Goal: Task Accomplishment & Management: Manage account settings

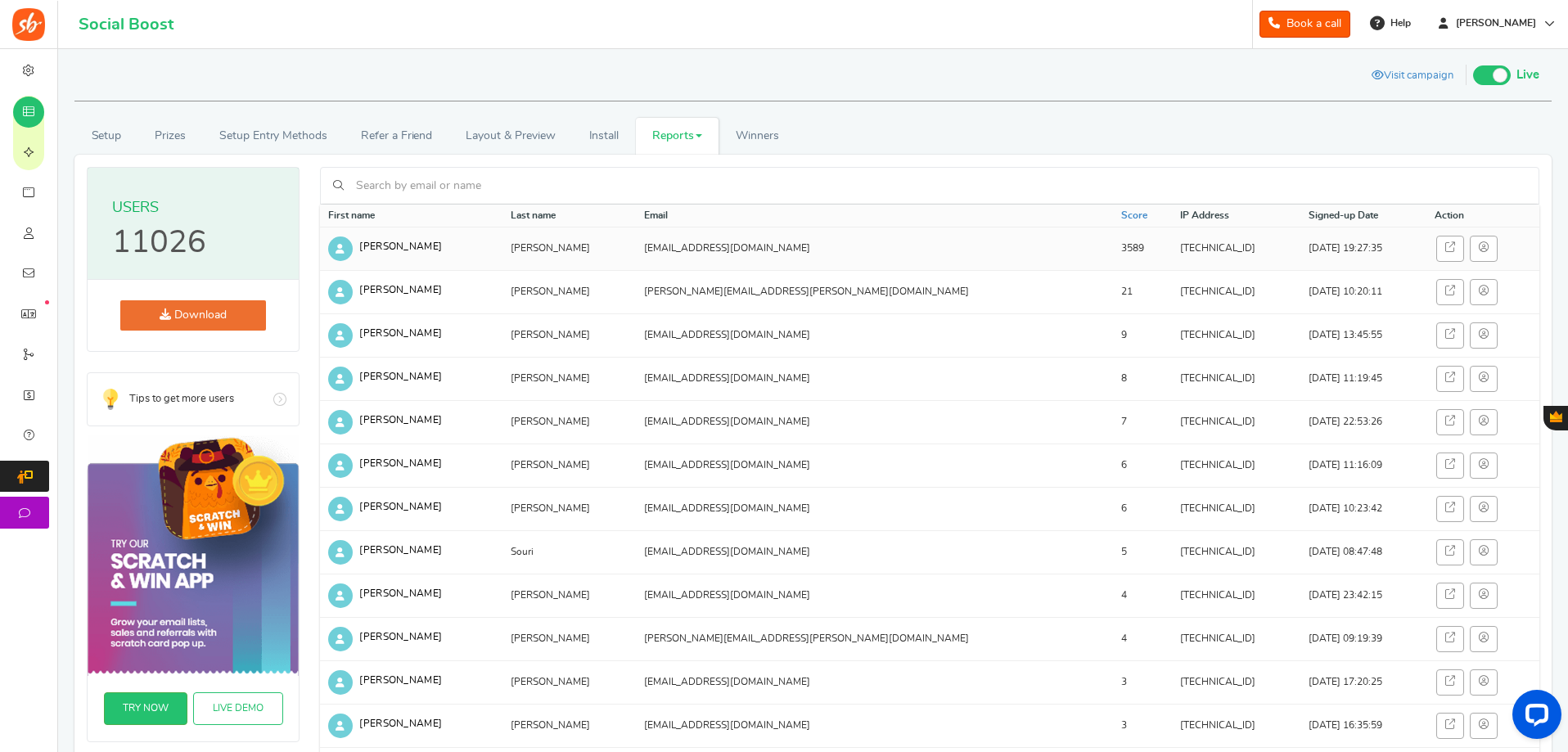
click at [687, 247] on td "[EMAIL_ADDRESS][DOMAIN_NAME]" at bounding box center [874, 248] width 477 height 43
drag, startPoint x: 722, startPoint y: 247, endPoint x: 651, endPoint y: 254, distance: 71.3
click at [651, 254] on td "[EMAIL_ADDRESS][DOMAIN_NAME]" at bounding box center [874, 248] width 477 height 43
click at [797, 238] on td "[EMAIL_ADDRESS][DOMAIN_NAME]" at bounding box center [874, 248] width 477 height 43
drag, startPoint x: 202, startPoint y: 238, endPoint x: 146, endPoint y: 235, distance: 56.1
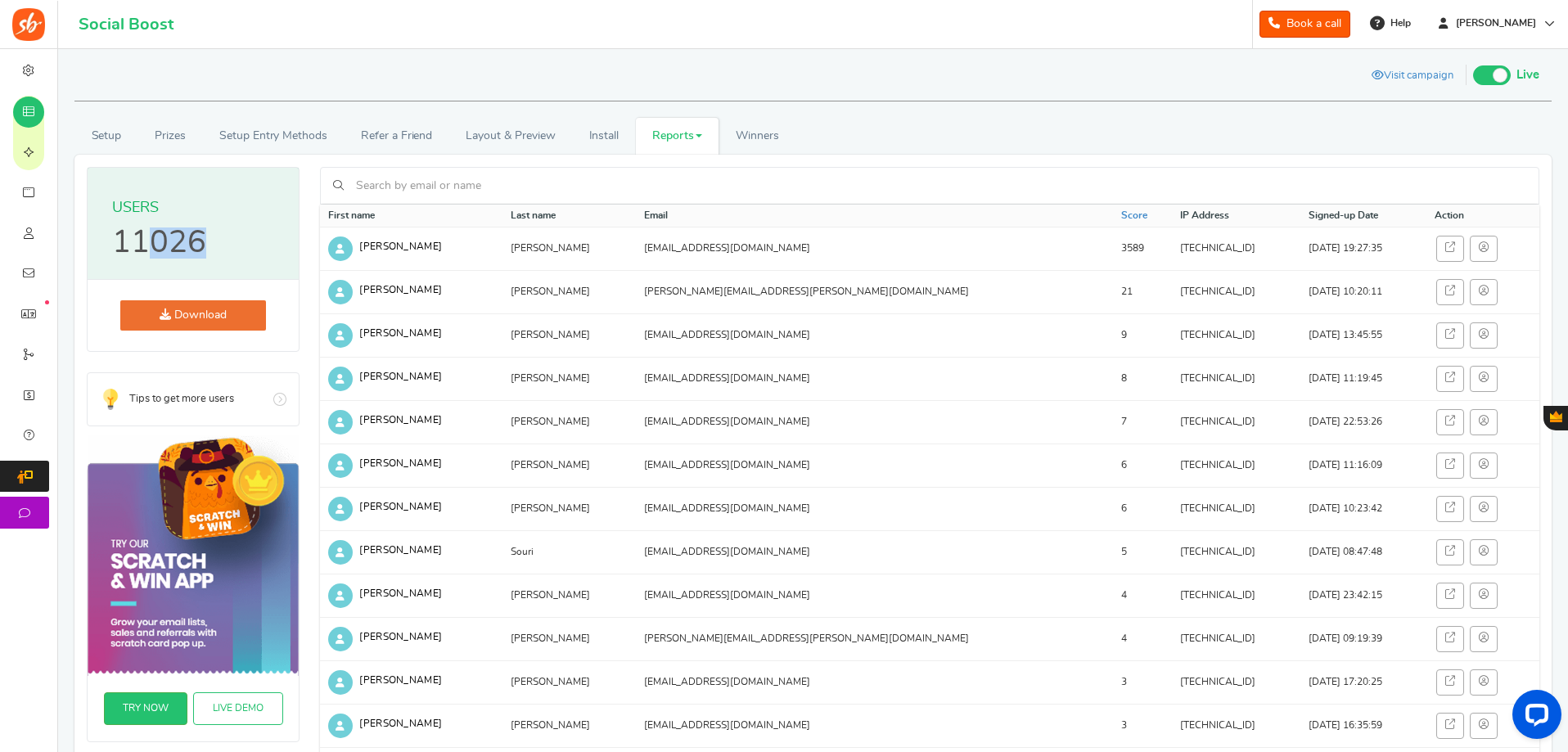
click at [146, 235] on p "11026" at bounding box center [159, 242] width 94 height 31
click at [1121, 212] on link "Score" at bounding box center [1134, 216] width 26 height 14
click at [157, 246] on p "11026" at bounding box center [159, 242] width 94 height 31
click at [1301, 213] on th "Signed-up Date" at bounding box center [1363, 217] width 126 height 23
click at [336, 242] on icon at bounding box center [340, 248] width 24 height 24
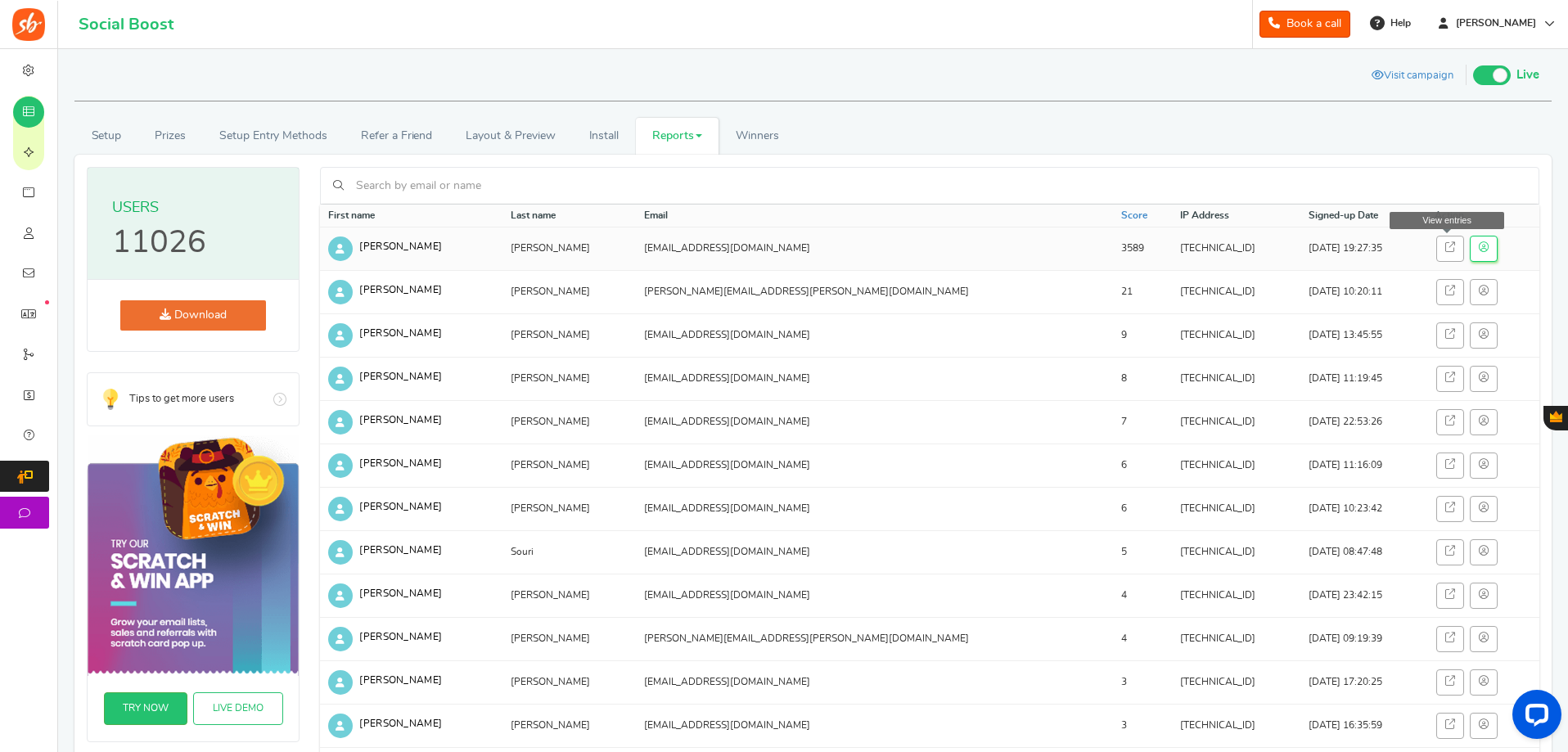
click at [1470, 251] on link at bounding box center [1483, 248] width 27 height 26
click at [1470, 243] on link at bounding box center [1483, 248] width 27 height 26
click at [1436, 248] on link at bounding box center [1450, 248] width 27 height 26
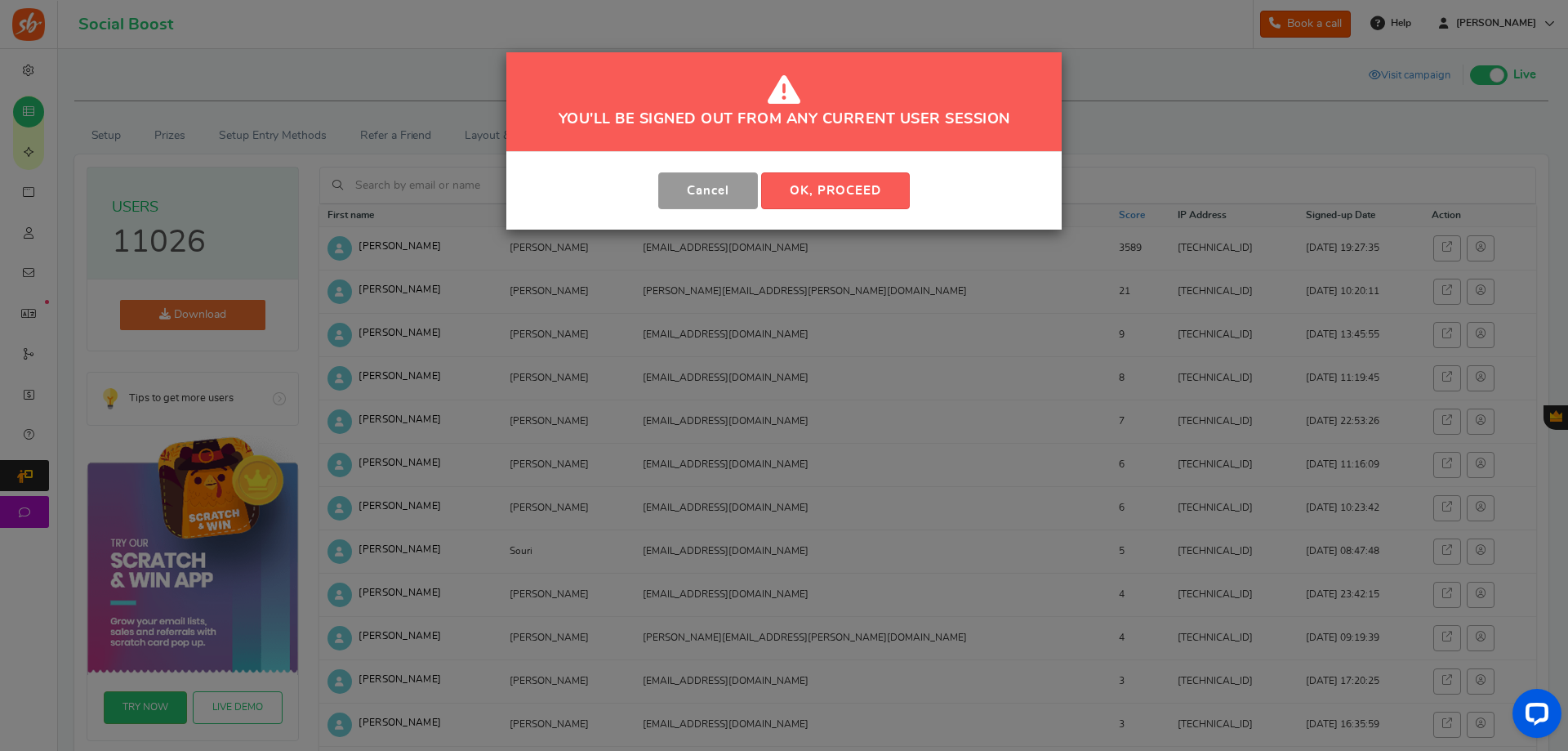
click at [683, 195] on button "Cancel" at bounding box center [708, 190] width 100 height 37
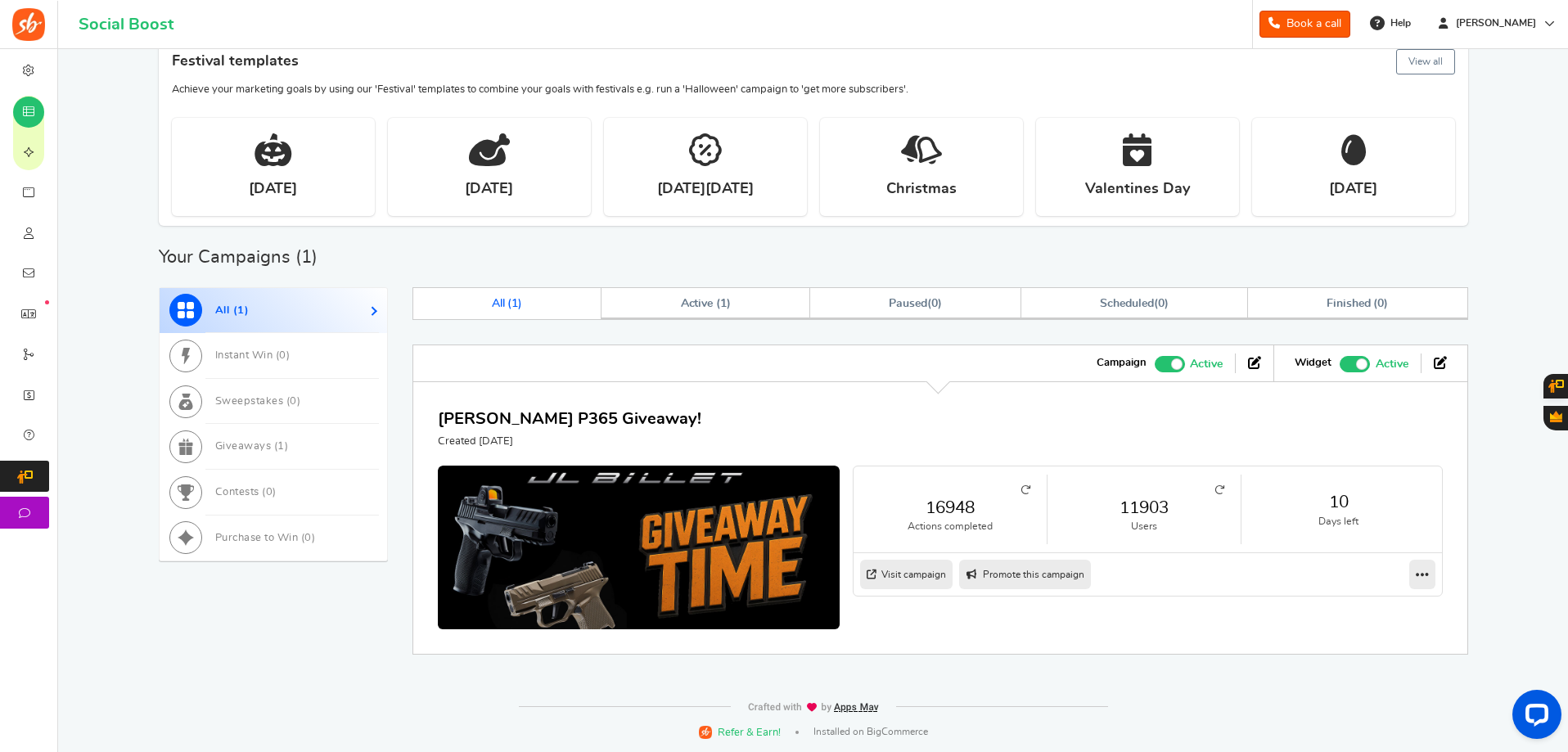
click at [1150, 502] on link "11903" at bounding box center [1144, 507] width 161 height 23
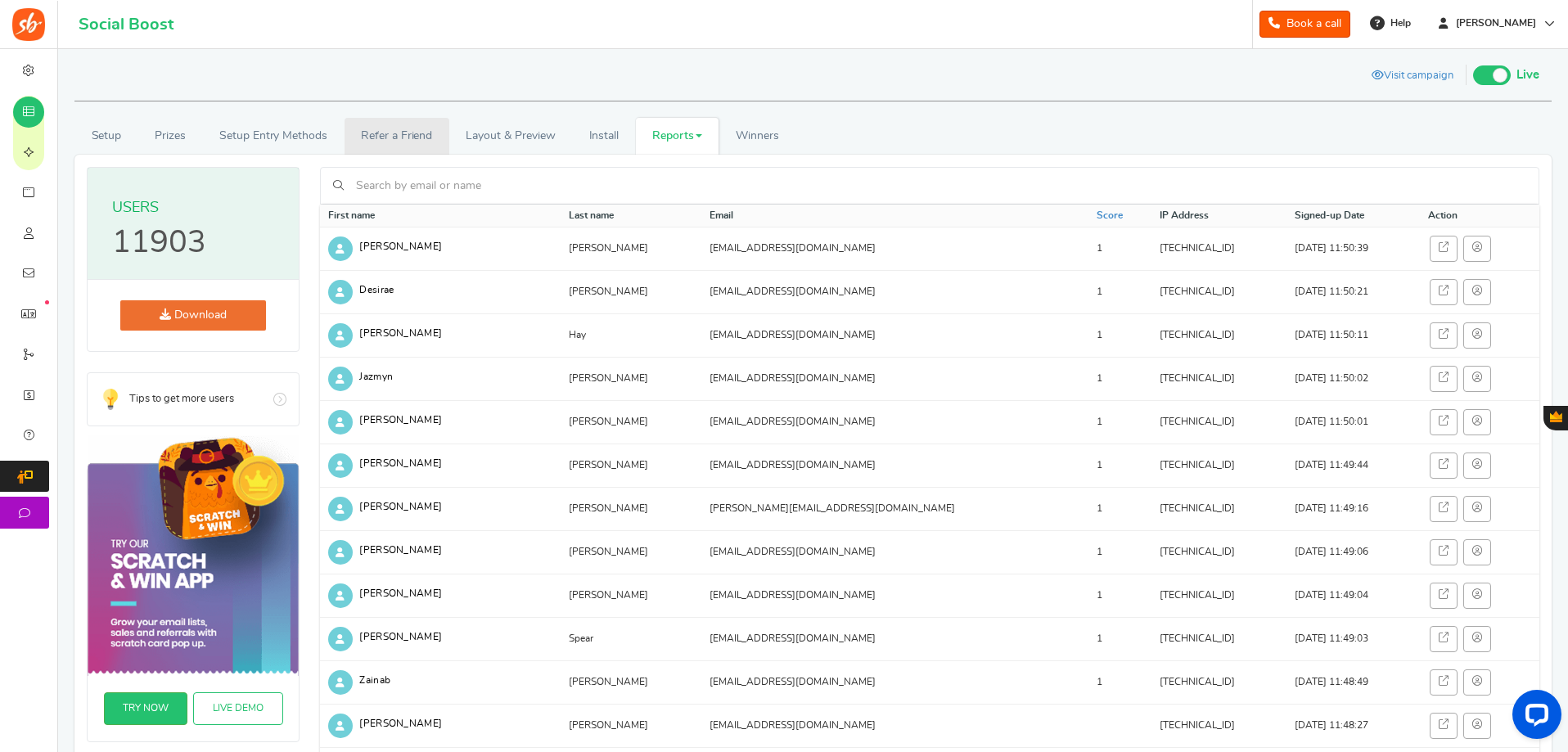
click at [390, 135] on link "Refer a Friend" at bounding box center [397, 136] width 105 height 37
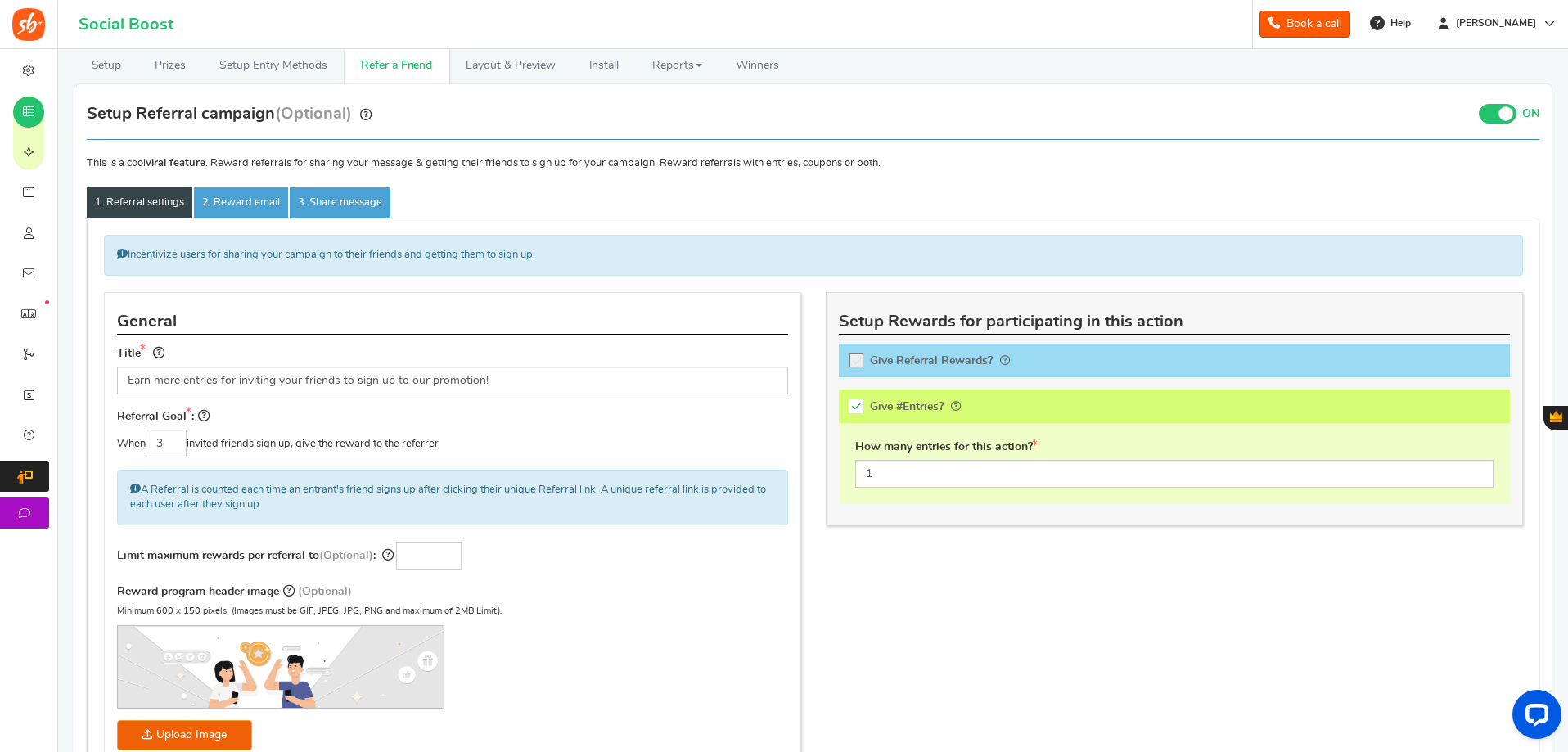
scroll to position [163, 0]
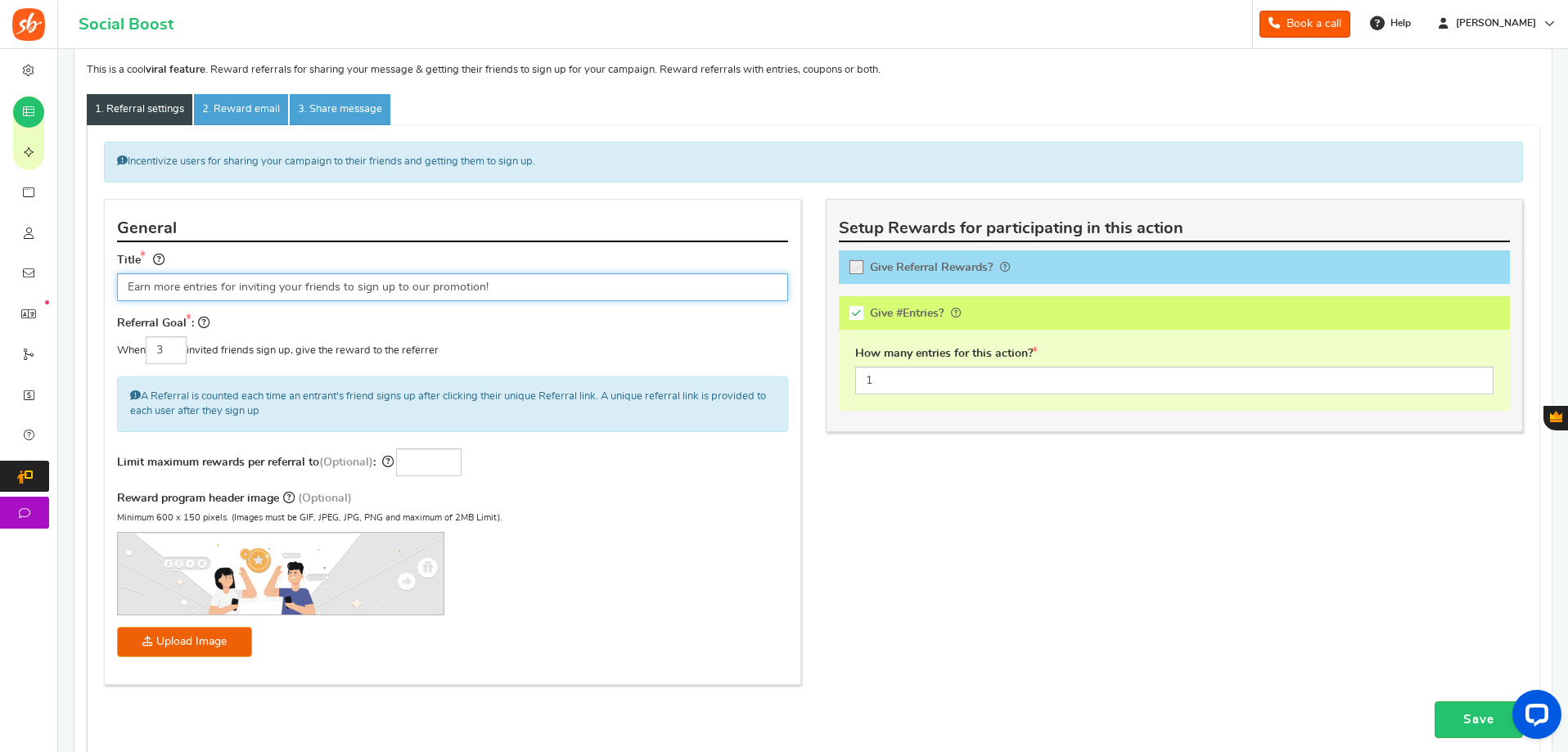
click at [402, 291] on input "Earn more entries for inviting your friends to sign up to our promotion!" at bounding box center [452, 286] width 672 height 27
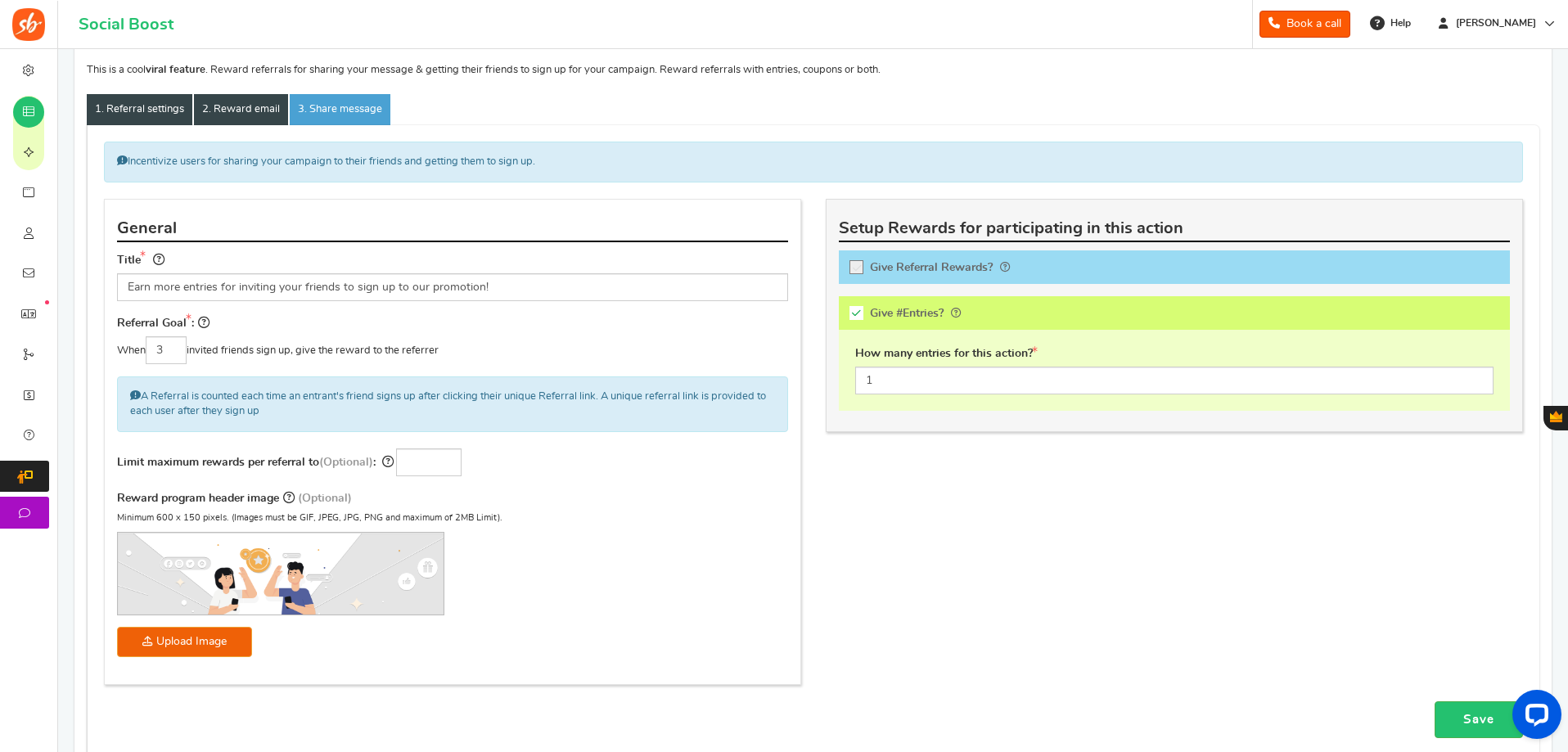
click at [256, 102] on link "2. Reward email" at bounding box center [241, 109] width 94 height 31
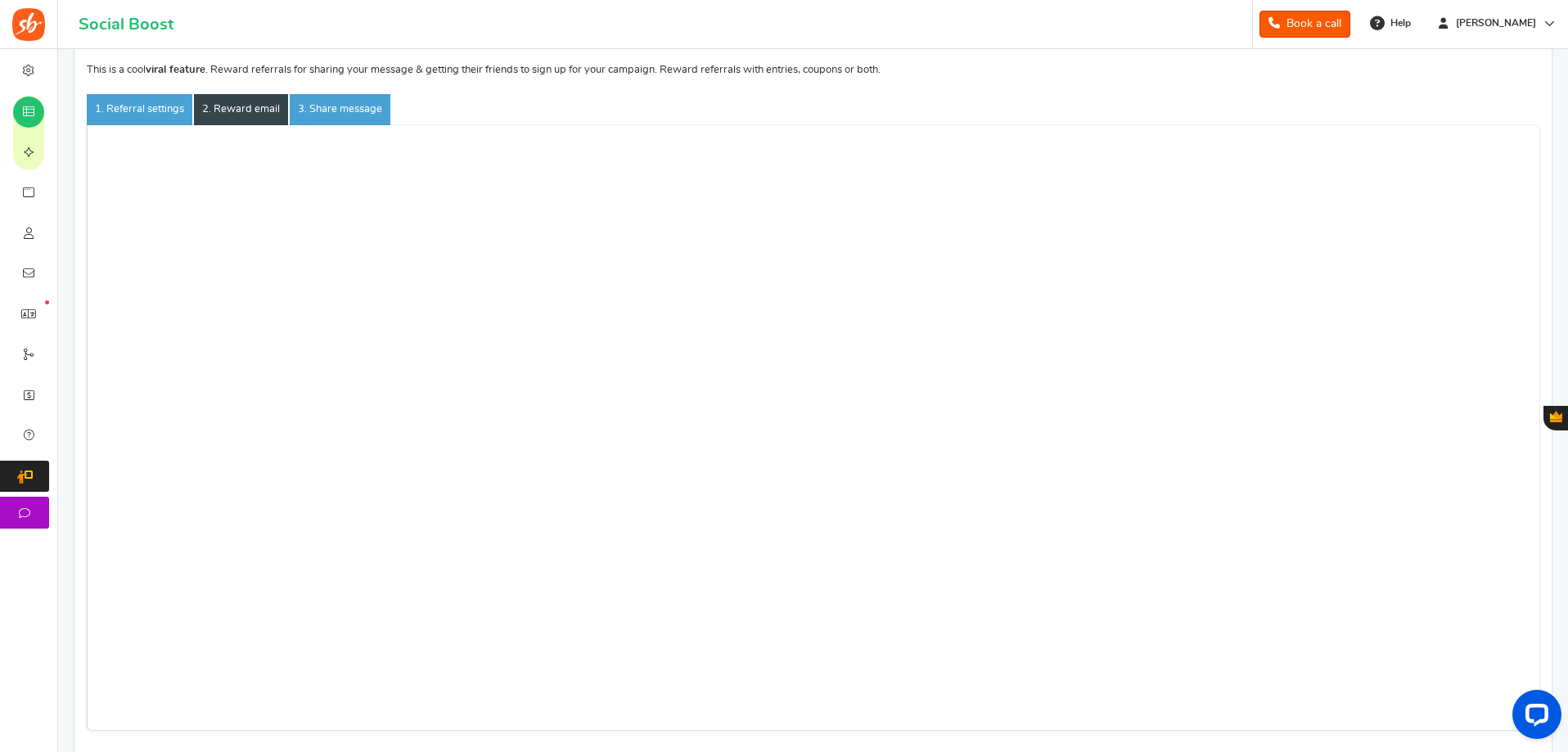
scroll to position [0, 0]
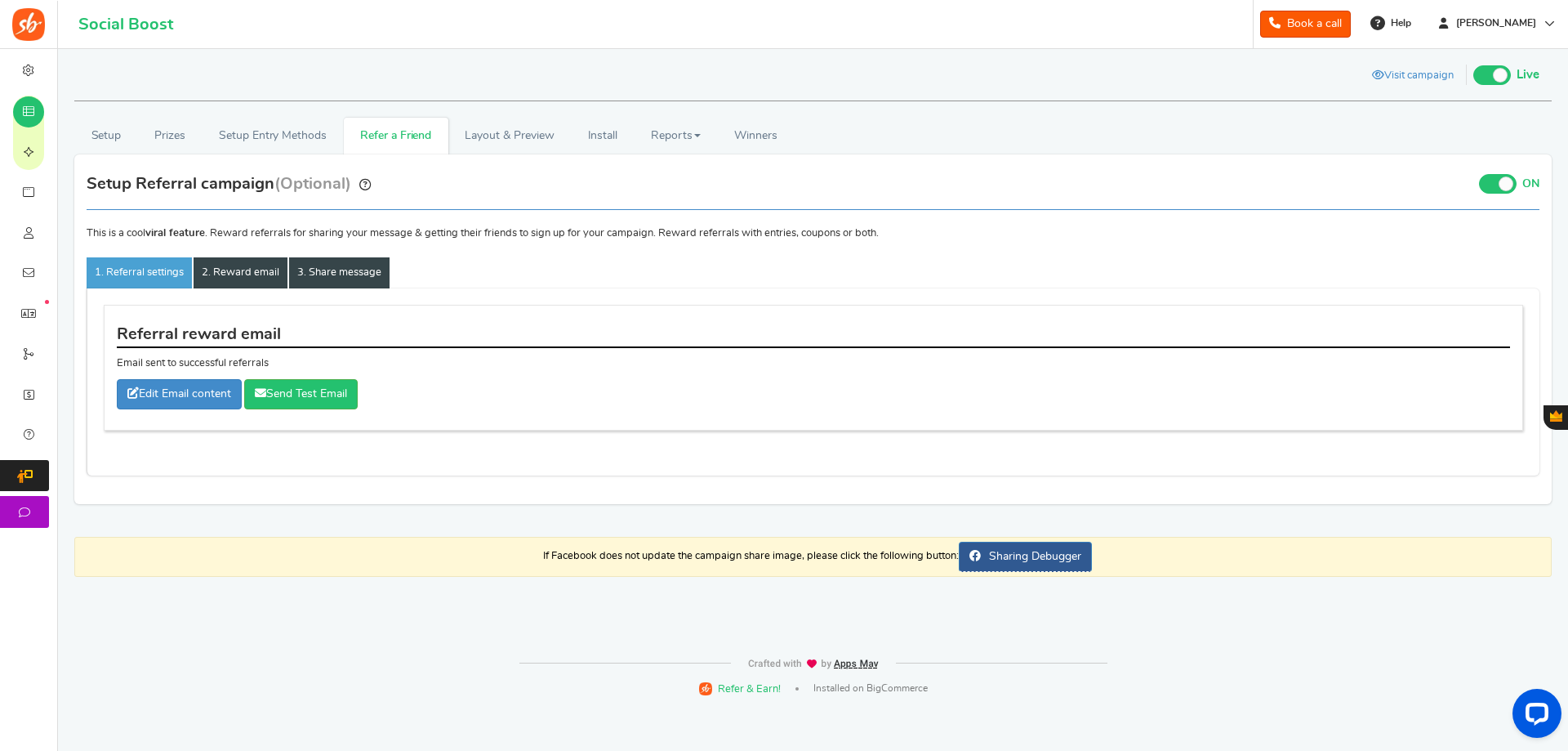
click at [313, 273] on link "3. Share message" at bounding box center [339, 272] width 101 height 31
